Goal: Task Accomplishment & Management: Use online tool/utility

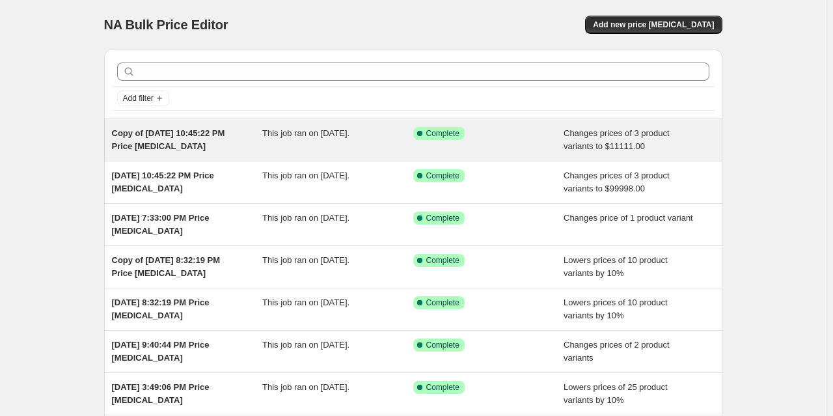
click at [554, 152] on div "Success Complete Complete" at bounding box center [488, 140] width 151 height 26
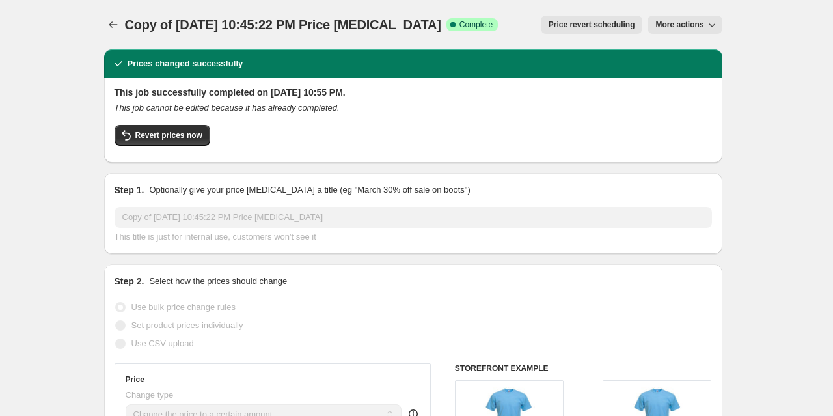
click at [658, 25] on span "More actions" at bounding box center [679, 25] width 48 height 10
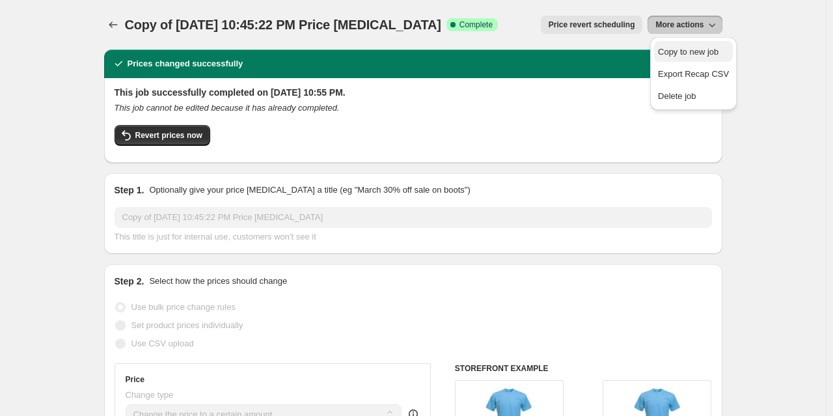
click at [671, 57] on span "Copy to new job" at bounding box center [688, 52] width 61 height 10
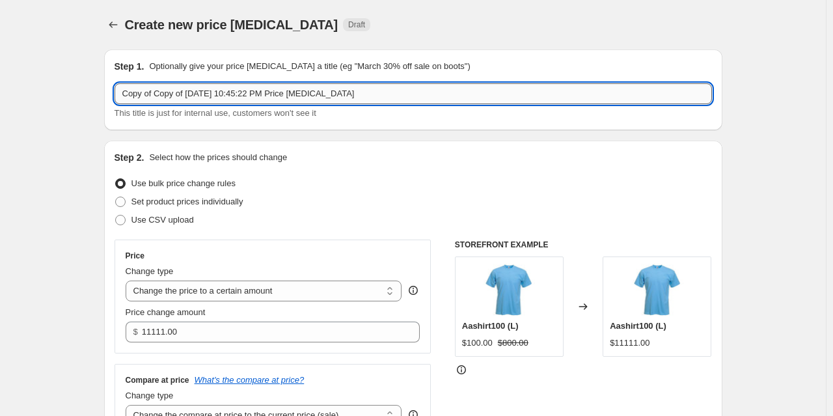
click at [407, 98] on input "Copy of Copy of May 28, 2025, 10:45:22 PM Price change job" at bounding box center [413, 93] width 597 height 21
type input "Copy of Copy of May 28, 2025, 10:45:22 PM Price change jobs"
click at [111, 24] on icon "Price change jobs" at bounding box center [113, 24] width 13 height 13
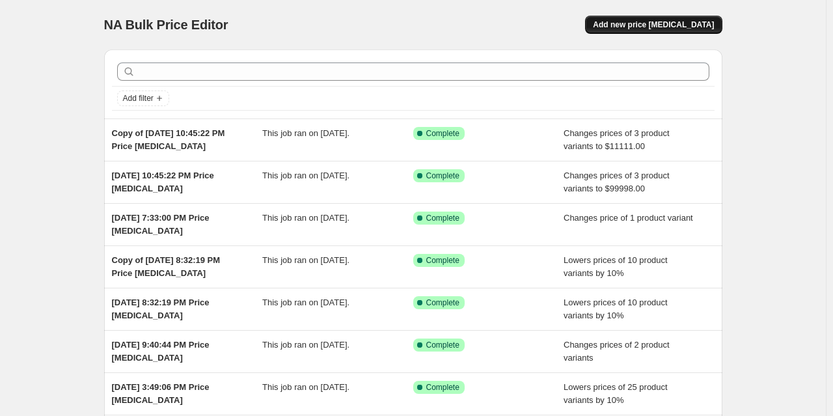
click at [662, 32] on button "Add new price change job" at bounding box center [653, 25] width 137 height 18
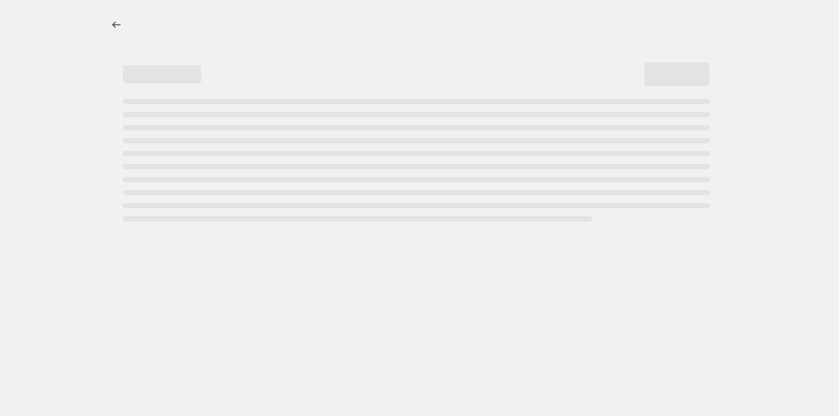
select select "percentage"
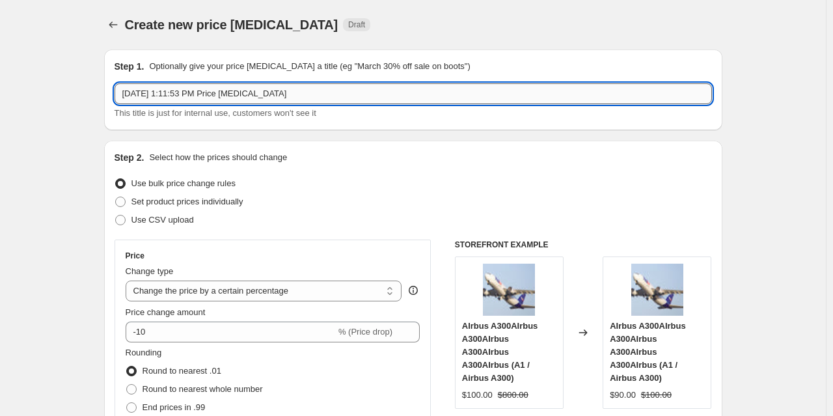
click at [351, 93] on input "Sep 20, 2025, 1:11:53 PM Price change job" at bounding box center [413, 93] width 597 height 21
type input "Sep 20, 2025, 1:11:53 PM Price change jobs"
click at [184, 206] on span "Set product prices individually" at bounding box center [187, 201] width 112 height 10
click at [116, 197] on input "Set product prices individually" at bounding box center [115, 196] width 1 height 1
radio input "true"
